Goal: Transaction & Acquisition: Purchase product/service

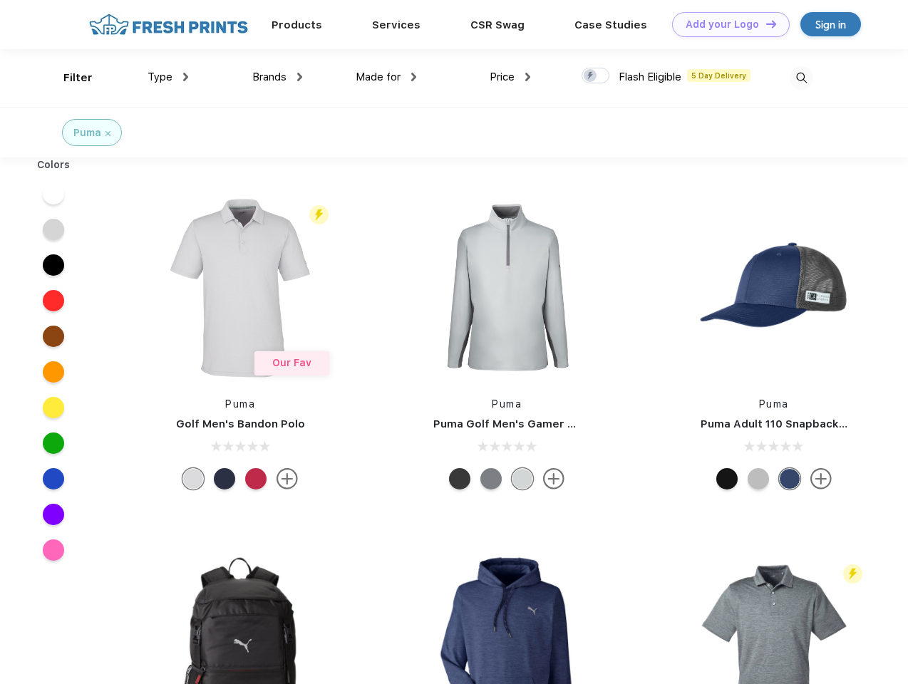
scroll to position [1, 0]
click at [725, 24] on link "Add your Logo Design Tool" at bounding box center [731, 24] width 118 height 25
click at [0, 0] on div "Design Tool" at bounding box center [0, 0] width 0 height 0
click at [765, 24] on link "Add your Logo Design Tool" at bounding box center [731, 24] width 118 height 25
click at [68, 78] on div "Filter" at bounding box center [77, 78] width 29 height 16
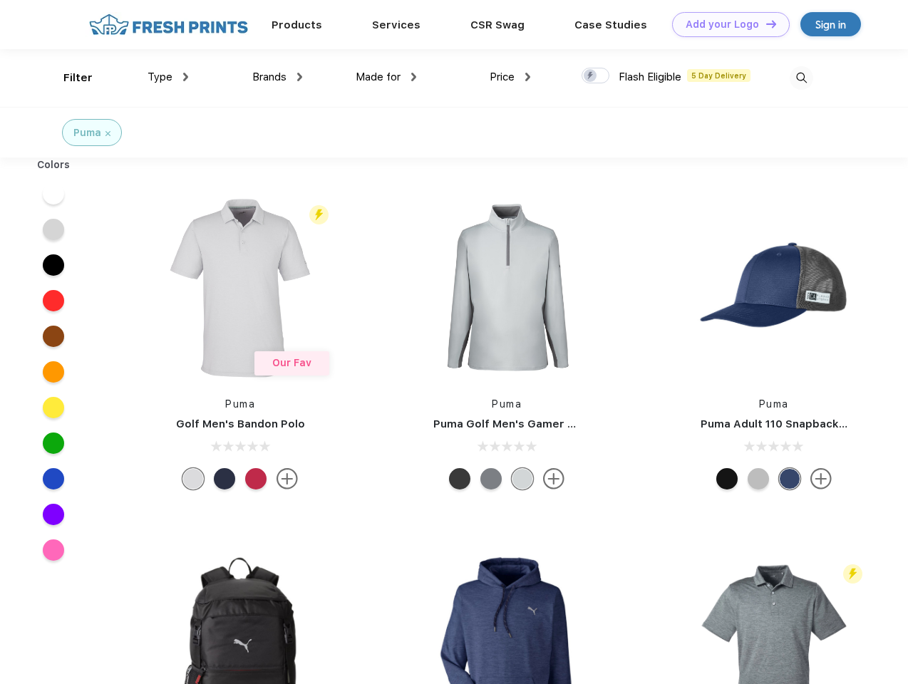
click at [168, 77] on span "Type" at bounding box center [159, 77] width 25 height 13
click at [277, 77] on span "Brands" at bounding box center [269, 77] width 34 height 13
click at [386, 77] on span "Made for" at bounding box center [378, 77] width 45 height 13
click at [510, 77] on span "Price" at bounding box center [502, 77] width 25 height 13
click at [596, 76] on div at bounding box center [595, 76] width 28 height 16
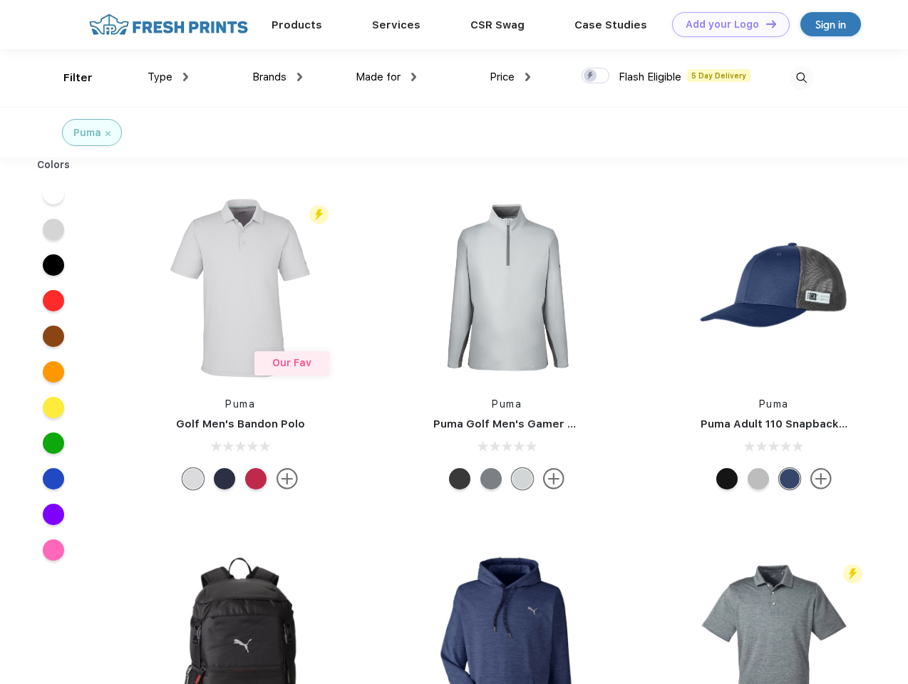
click at [591, 76] on input "checkbox" at bounding box center [585, 71] width 9 height 9
click at [801, 78] on img at bounding box center [802, 78] width 24 height 24
